Goal: Task Accomplishment & Management: Manage account settings

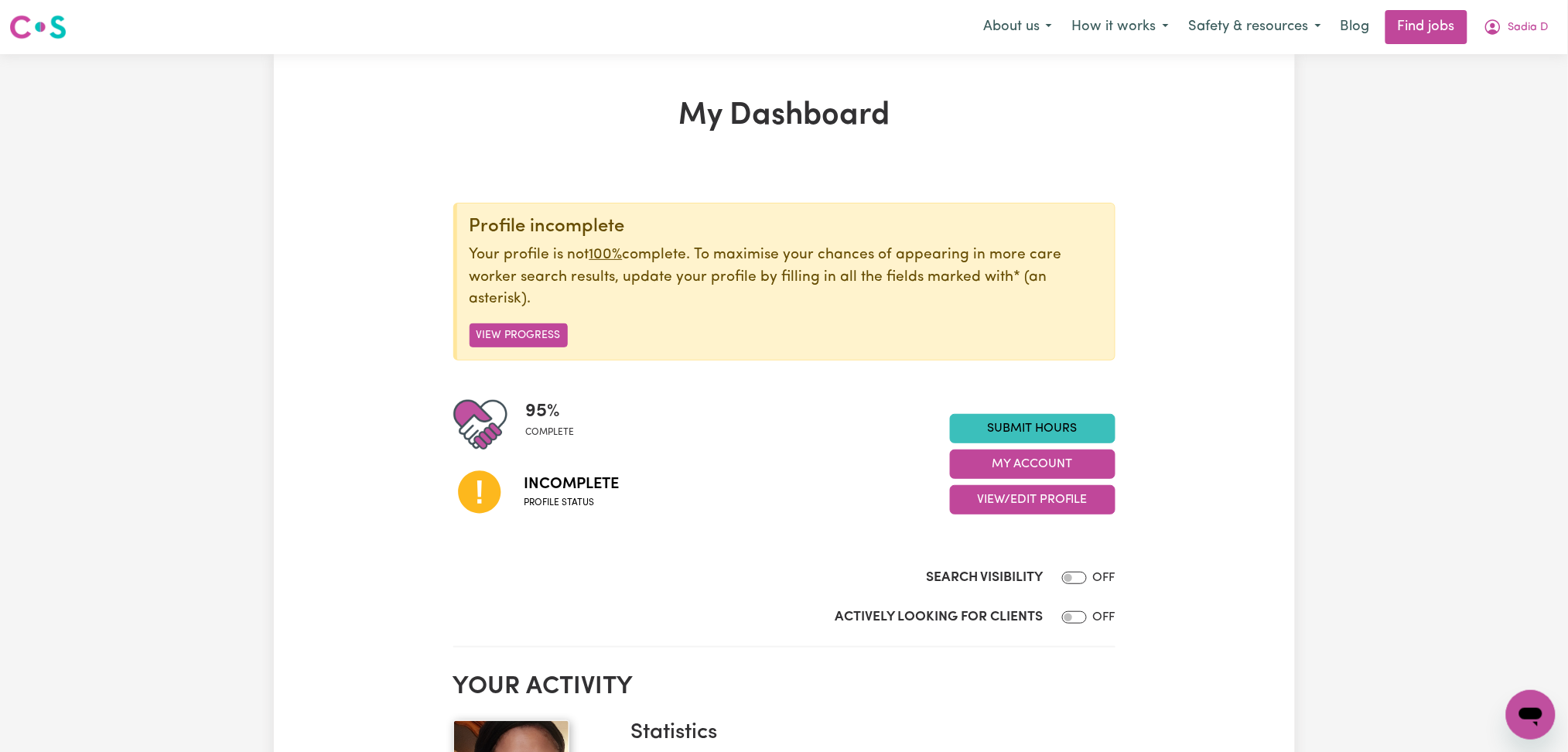
scroll to position [206, 0]
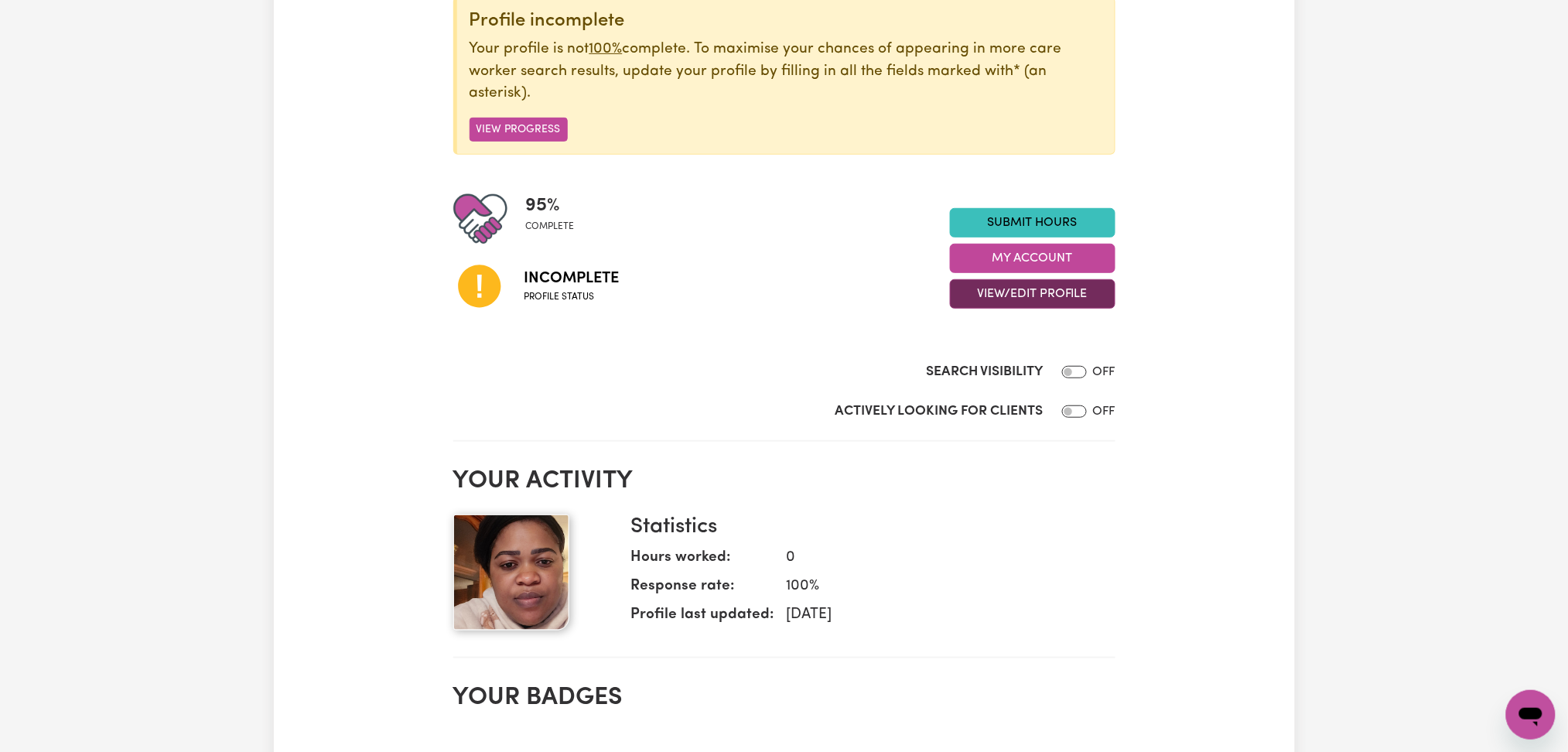
click at [967, 287] on button "View/Edit Profile" at bounding box center [1032, 294] width 165 height 29
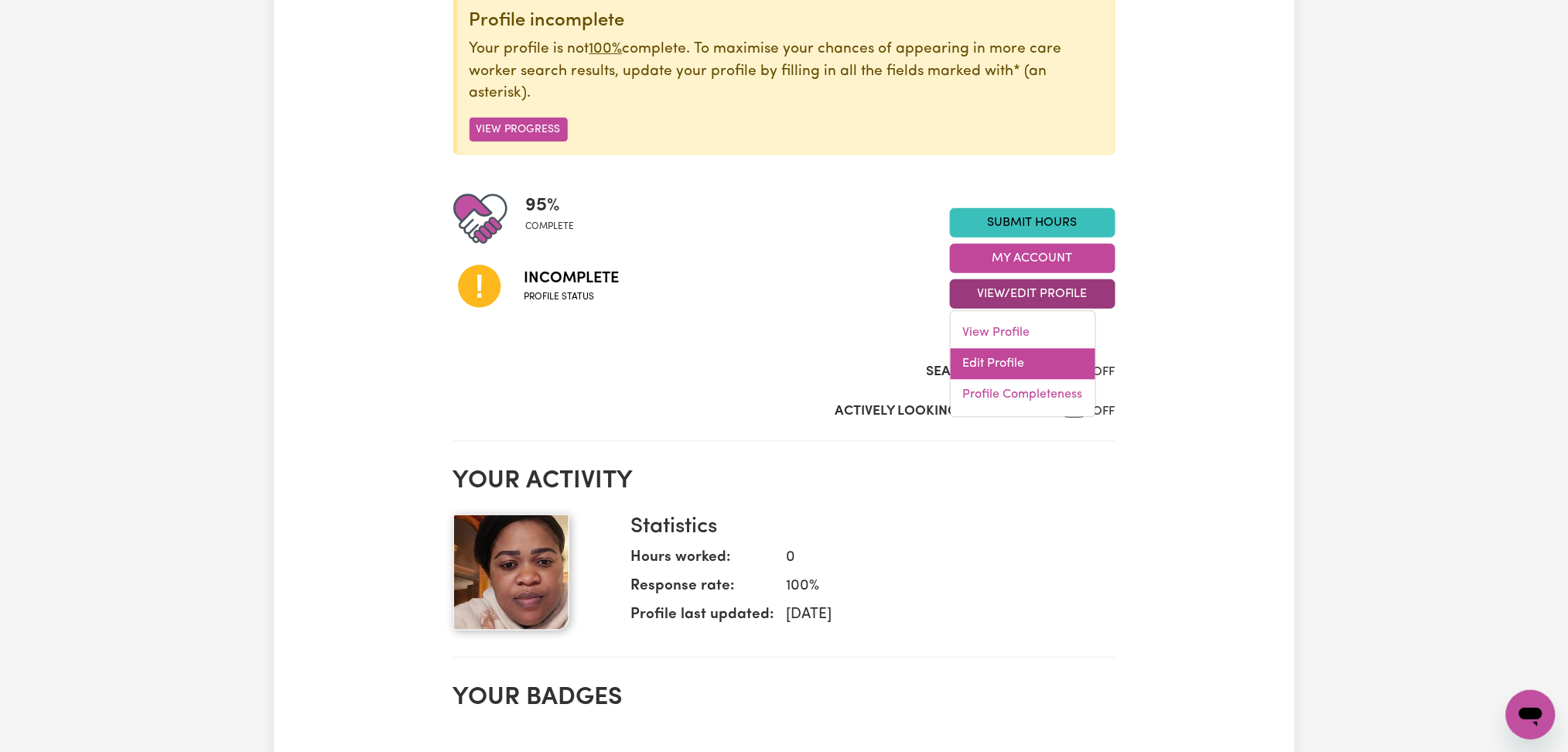
click at [959, 356] on link "Edit Profile" at bounding box center [1023, 364] width 145 height 31
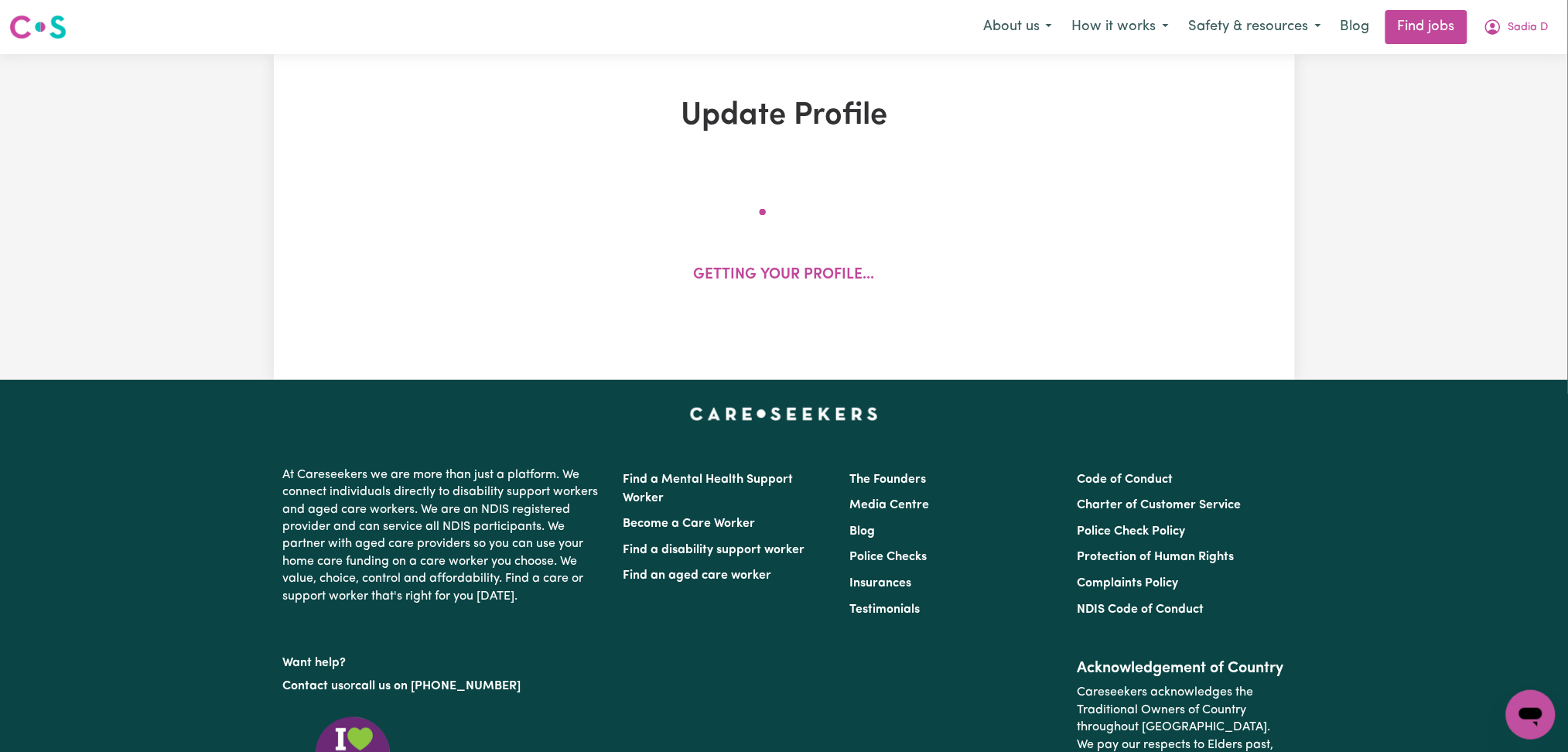
select select "[DEMOGRAPHIC_DATA]"
select select "[DEMOGRAPHIC_DATA] Citizen"
select select "Studying a healthcare related degree or qualification"
select select "47"
select select "66"
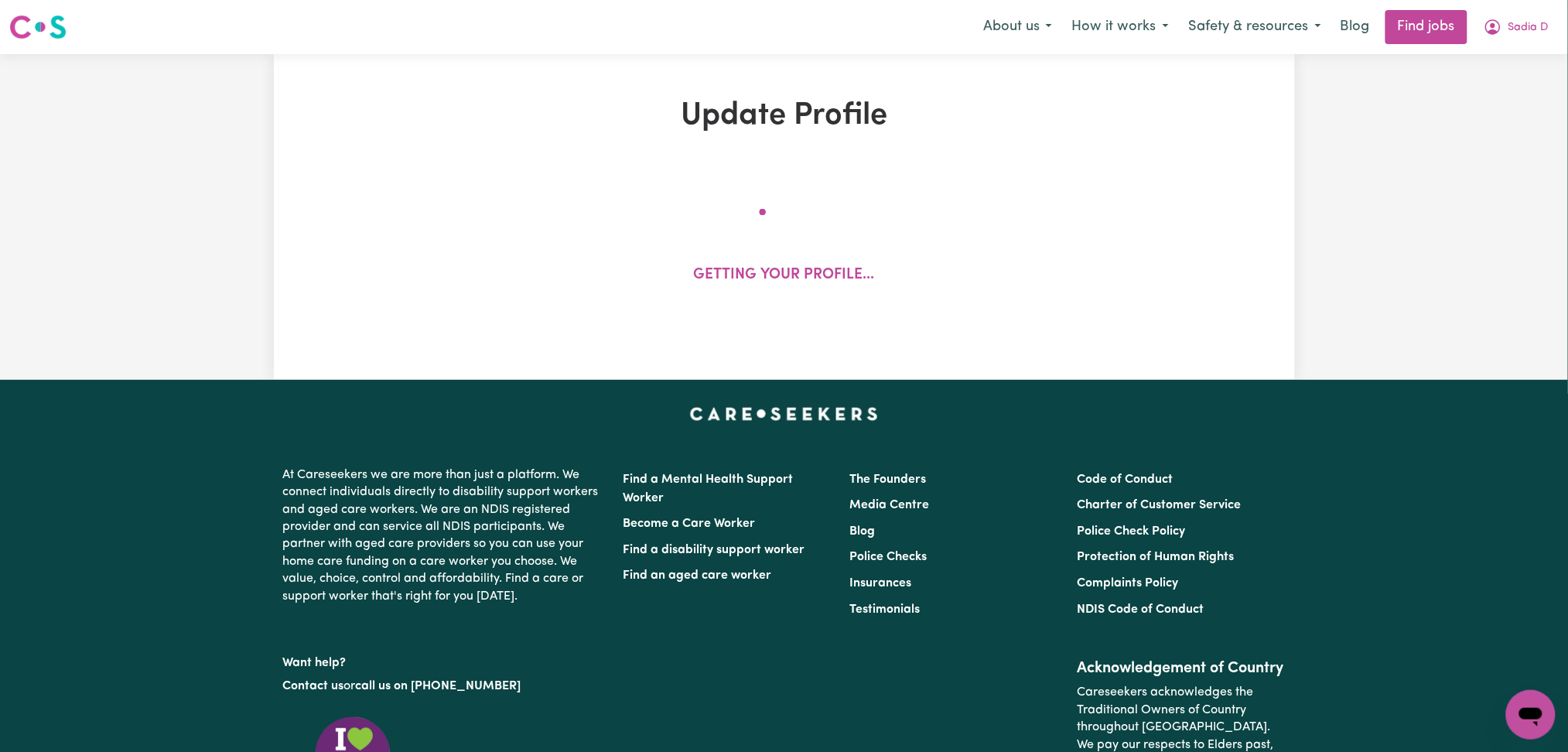
select select "70"
select select "75"
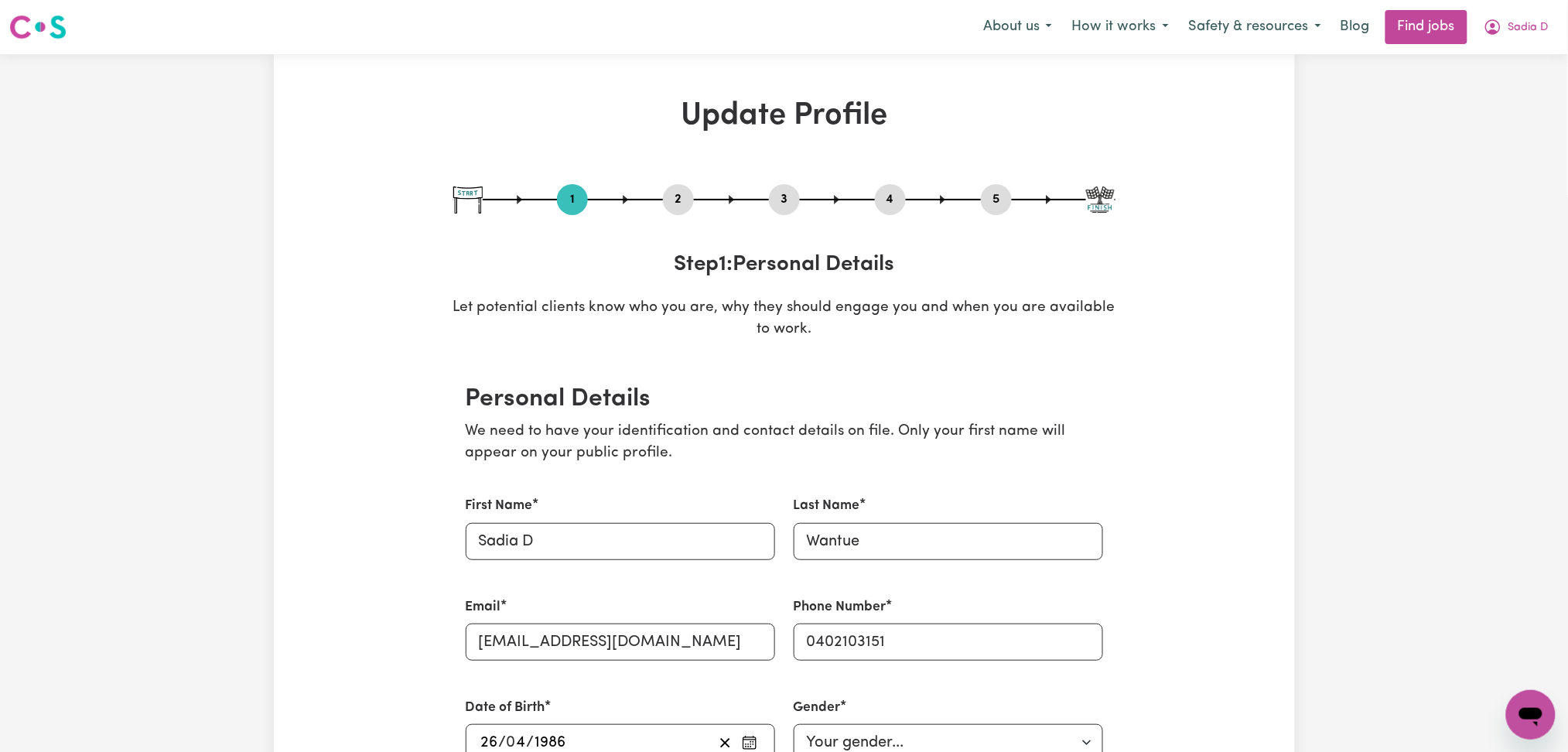
click at [1002, 199] on button "5" at bounding box center [996, 199] width 31 height 20
select select "I am providing services by being employed by an organisation"
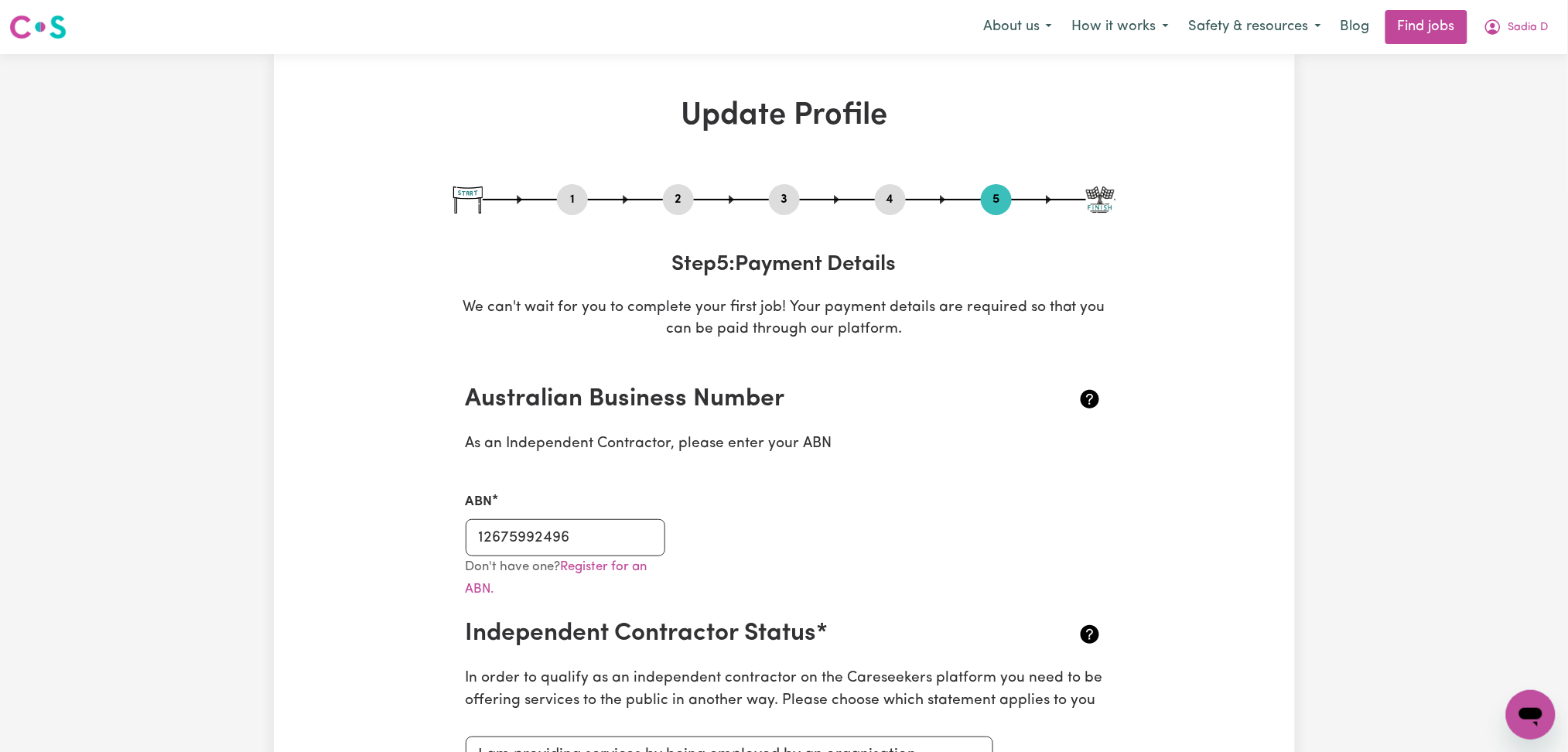
scroll to position [206, 0]
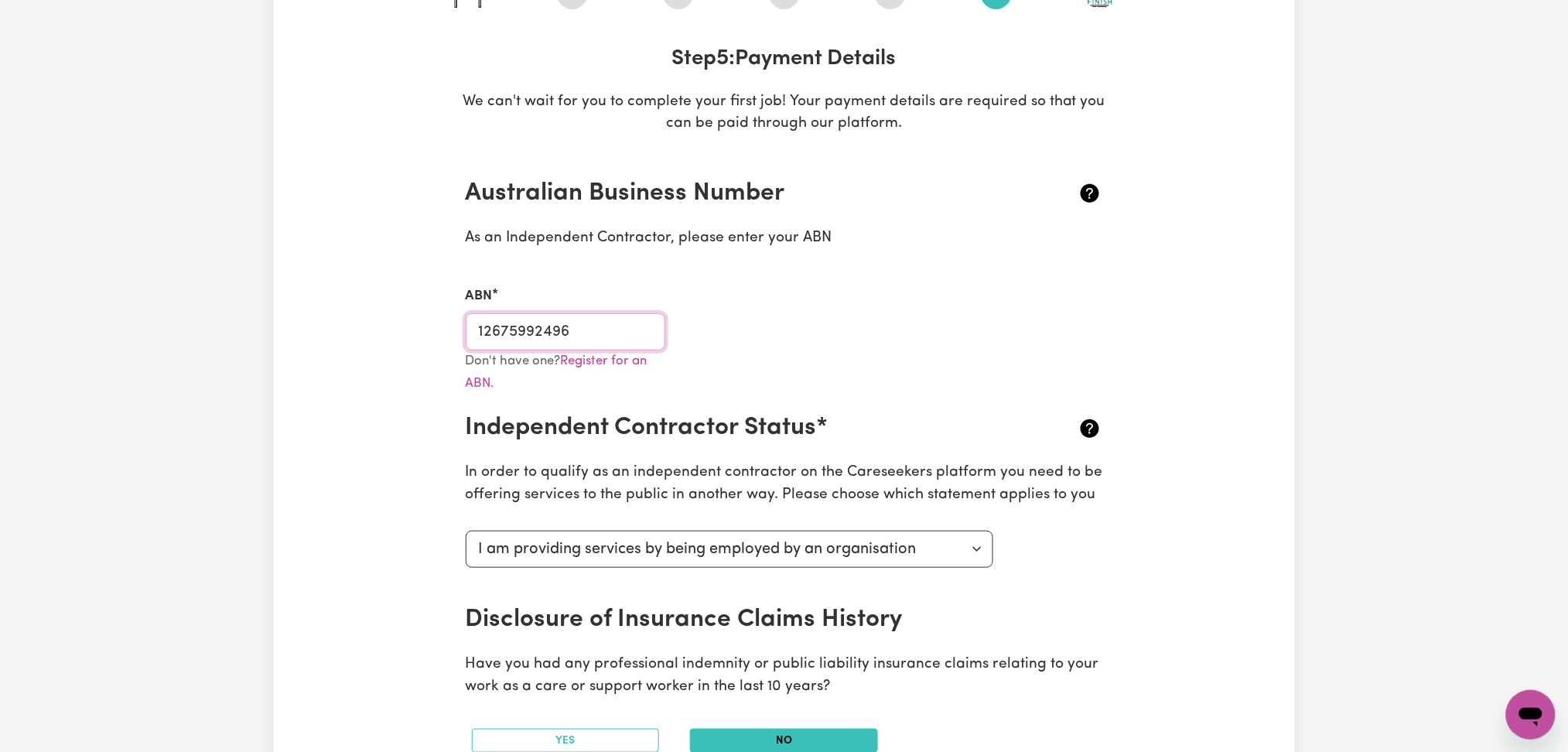
click at [528, 333] on input "12675992496" at bounding box center [566, 332] width 201 height 37
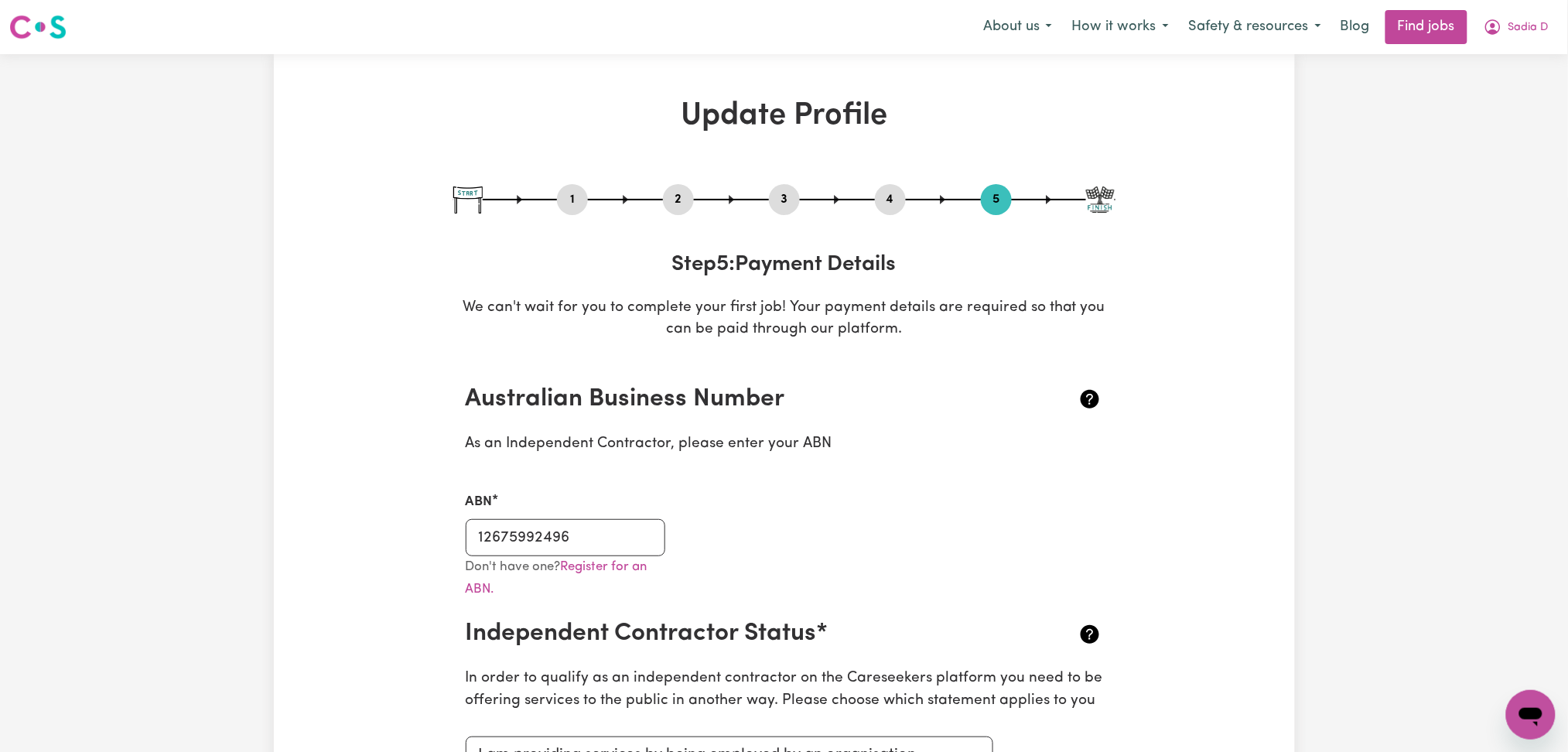
click at [676, 196] on button "2" at bounding box center [678, 199] width 31 height 20
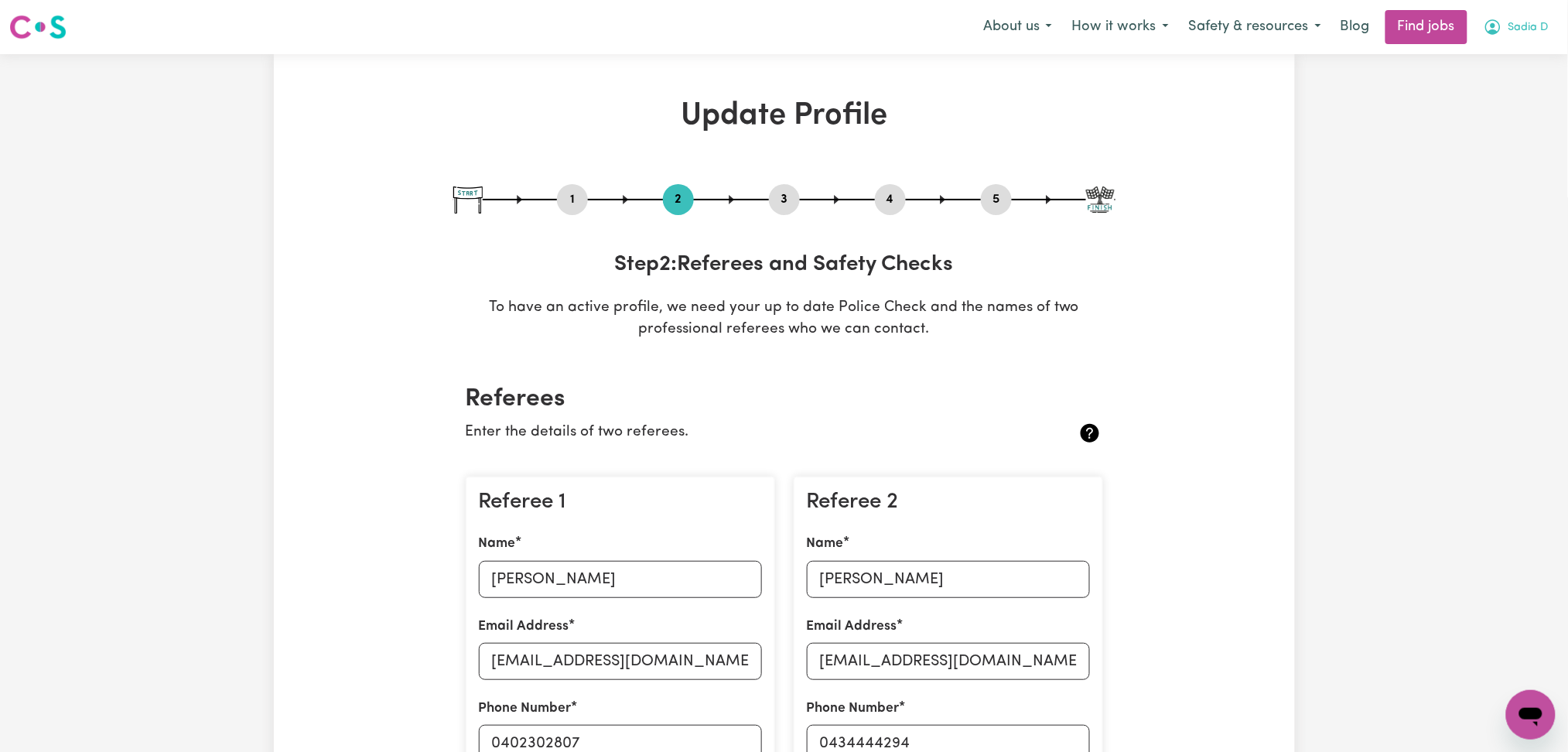
click at [1537, 24] on span "Sadia D" at bounding box center [1529, 27] width 40 height 17
click at [1491, 106] on link "Logout" at bounding box center [1497, 118] width 122 height 29
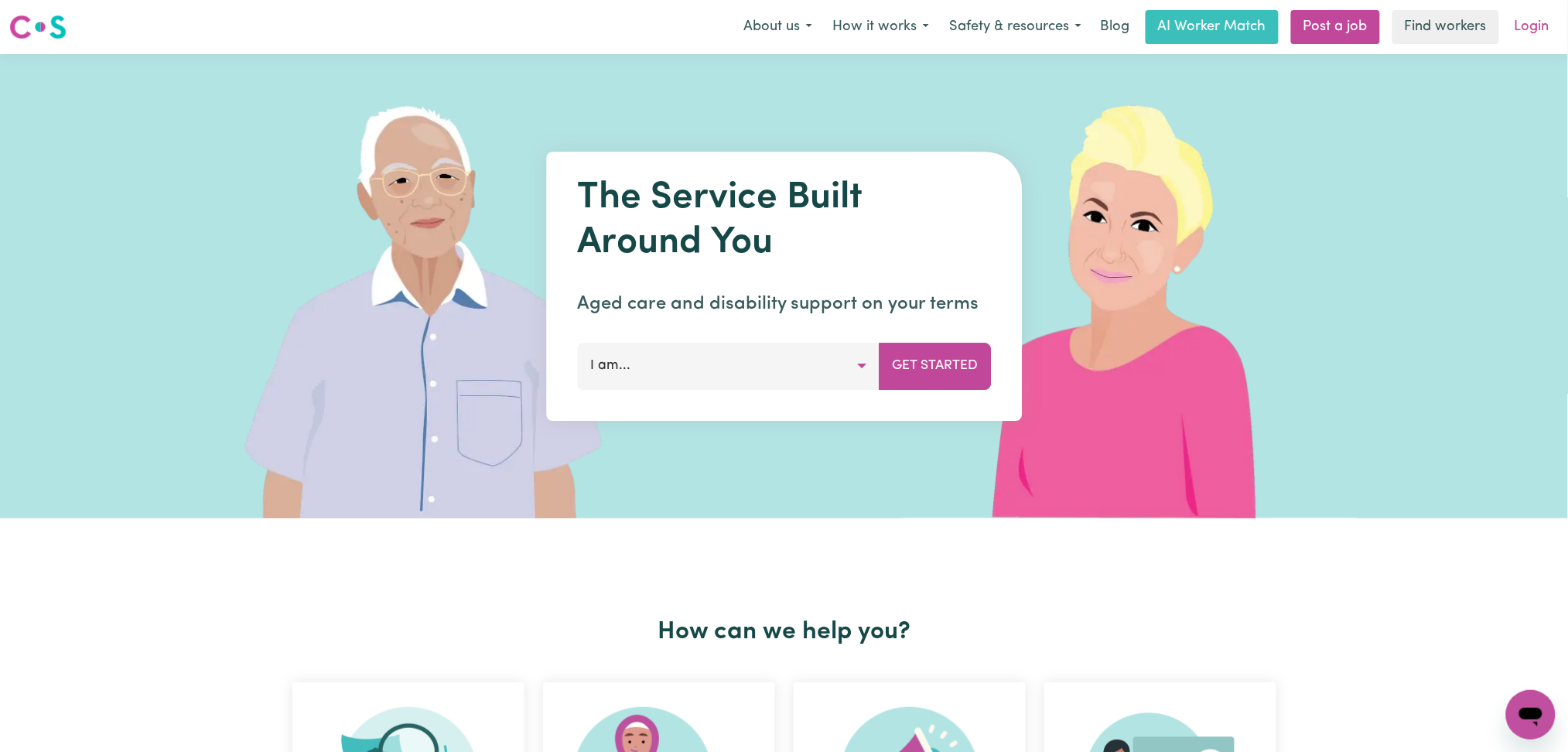
click at [1532, 28] on link "Login" at bounding box center [1532, 27] width 53 height 34
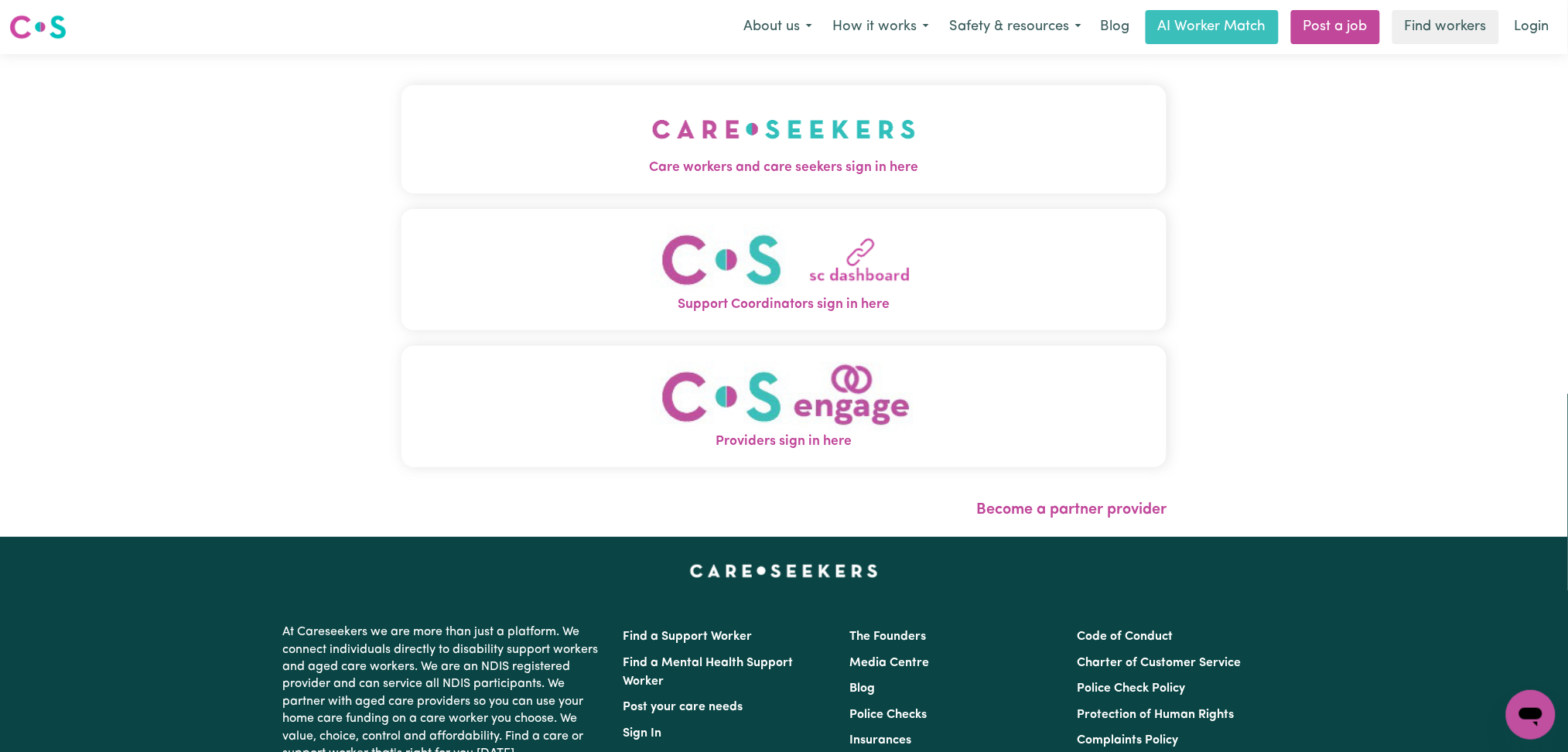
click at [401, 115] on button "Care workers and care seekers sign in here" at bounding box center [784, 139] width 765 height 108
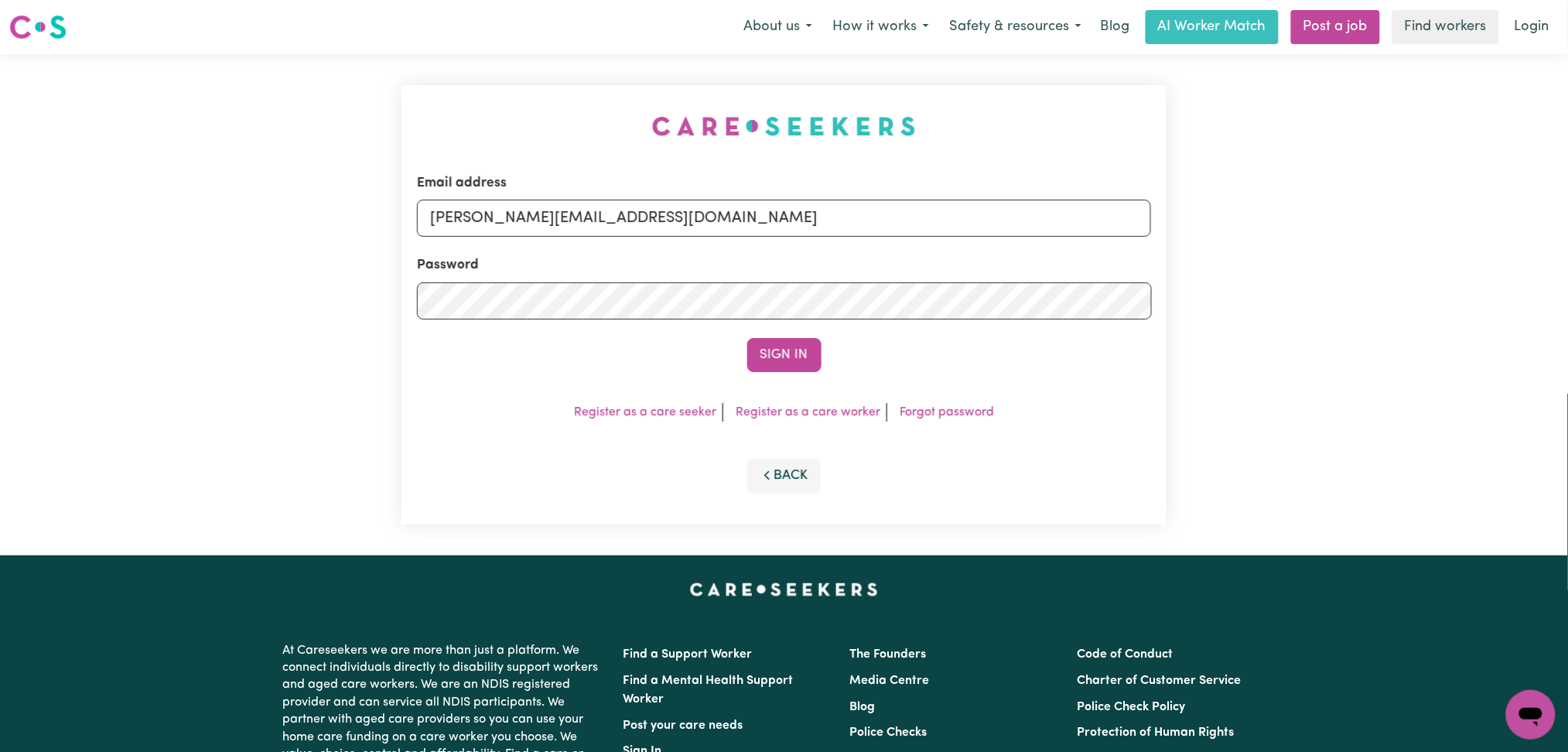
click at [517, 189] on div "Email address [PERSON_NAME][EMAIL_ADDRESS][DOMAIN_NAME] Password Sign In Regist…" at bounding box center [784, 305] width 784 height 501
drag, startPoint x: 505, startPoint y: 222, endPoint x: 512, endPoint y: 262, distance: 40.6
click at [505, 222] on input "[PERSON_NAME][EMAIL_ADDRESS][DOMAIN_NAME]" at bounding box center [784, 218] width 735 height 37
drag, startPoint x: 512, startPoint y: 210, endPoint x: 774, endPoint y: 202, distance: 262.1
click at [774, 202] on input "Superuser~[EMAIL_ADDRESS][DOMAIN_NAME]" at bounding box center [784, 218] width 735 height 37
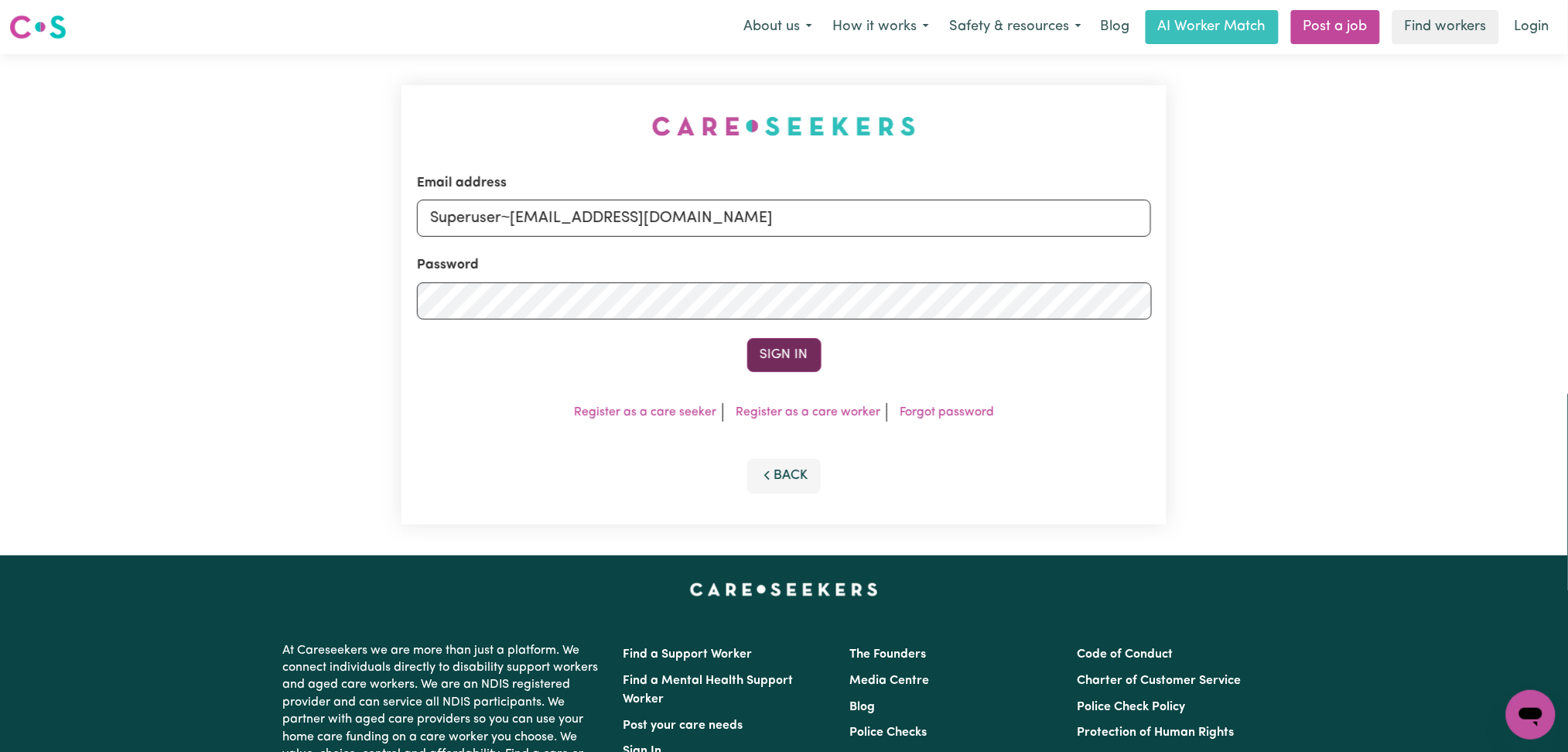
type input "Superuser~[EMAIL_ADDRESS][DOMAIN_NAME]"
click at [747, 352] on button "Sign In" at bounding box center [784, 355] width 74 height 34
